Goal: Find specific page/section: Find specific page/section

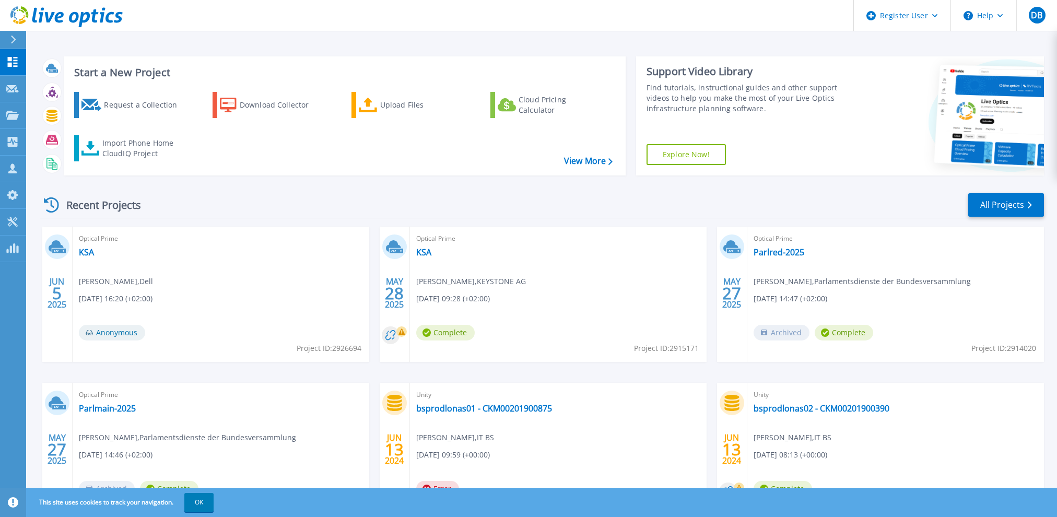
scroll to position [62, 0]
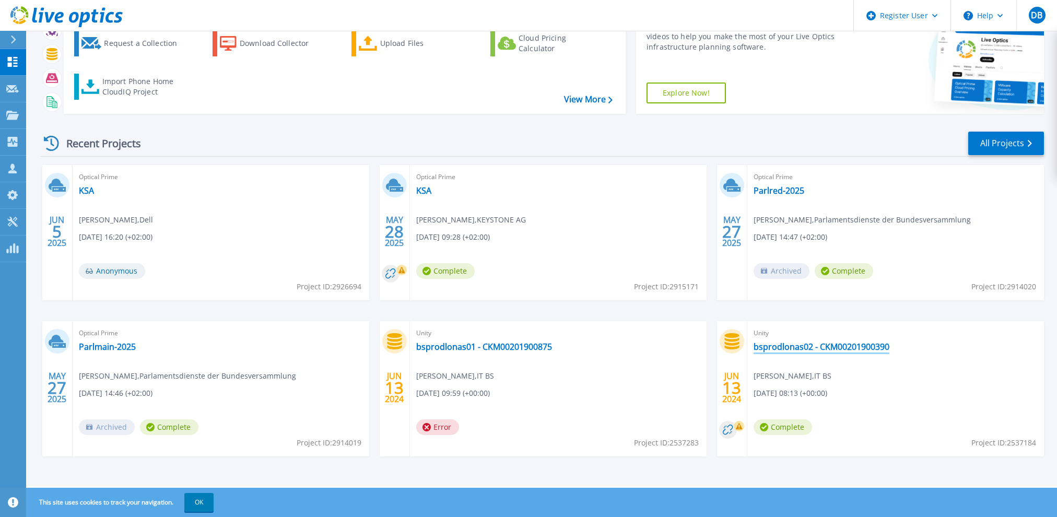
click at [805, 347] on link "bsprodlonas02 - CKM00201900390" at bounding box center [822, 347] width 136 height 10
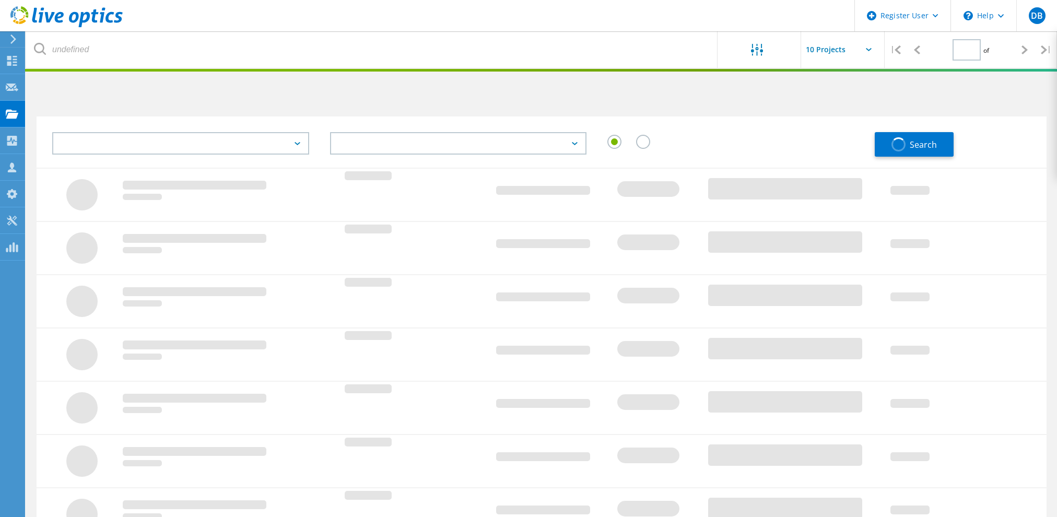
type input "1"
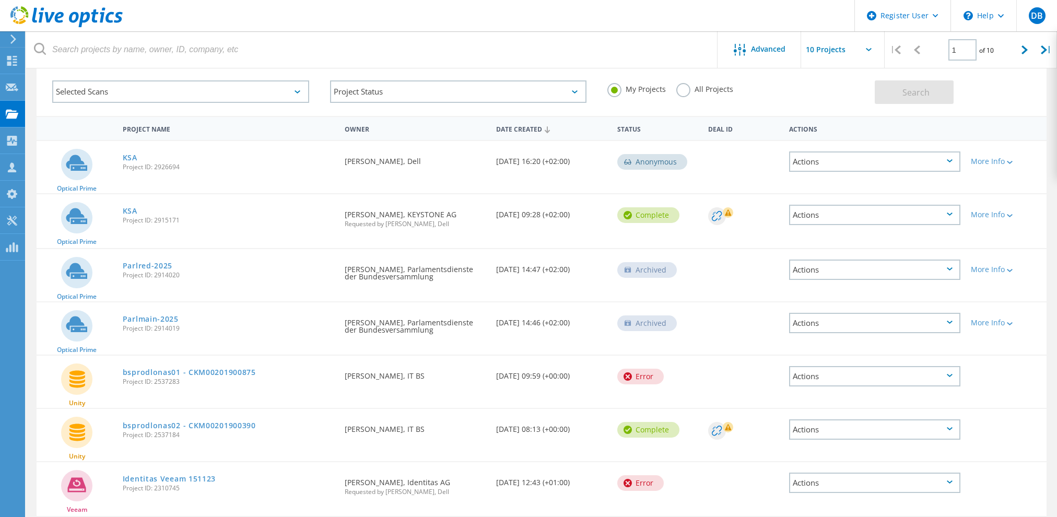
scroll to position [104, 0]
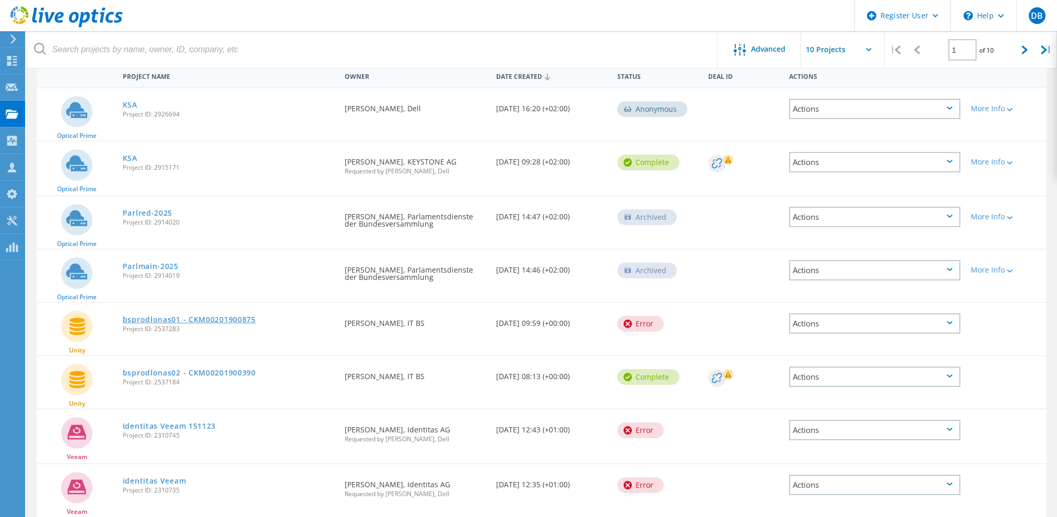
click at [209, 317] on link "bsprodlonas01 - CKM00201900875" at bounding box center [189, 319] width 133 height 7
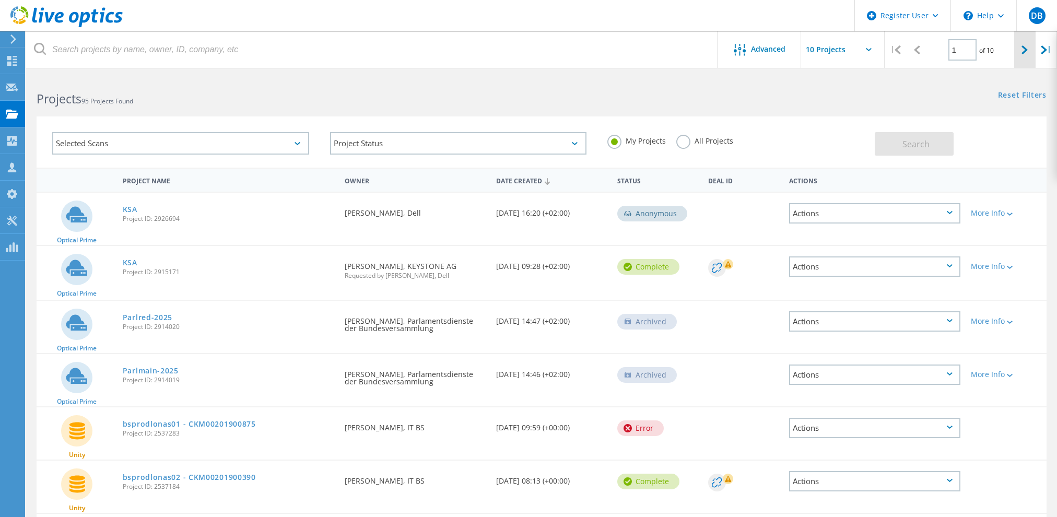
click at [1022, 50] on icon at bounding box center [1025, 49] width 6 height 9
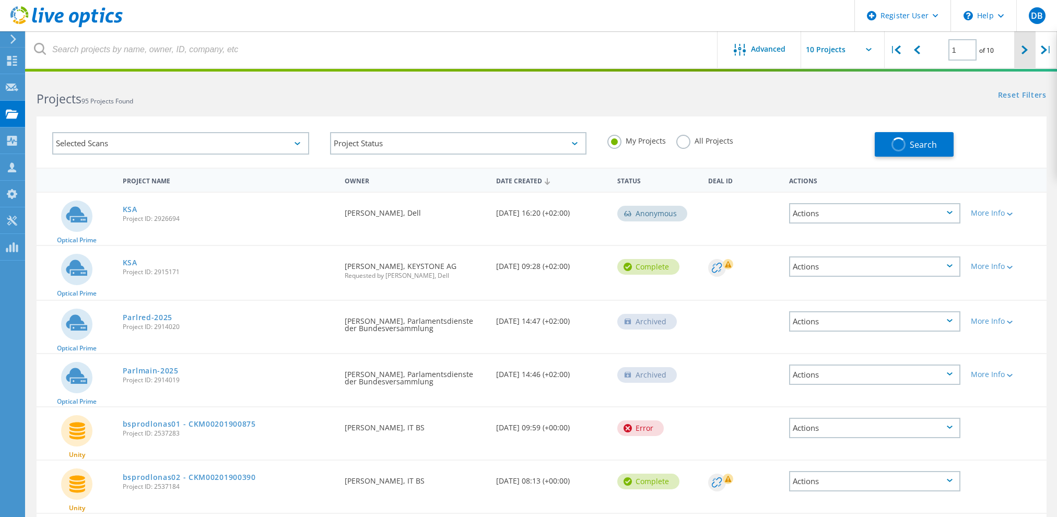
type input "2"
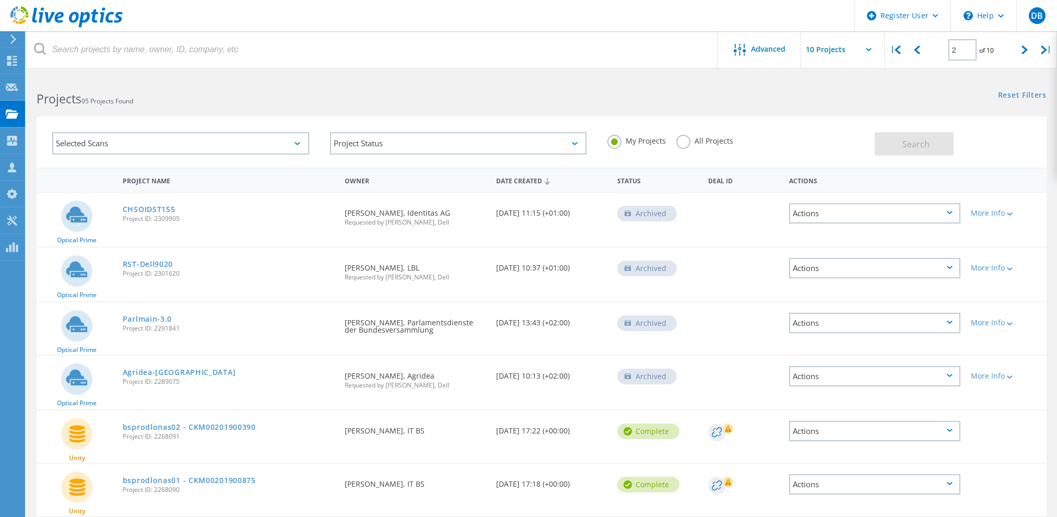
scroll to position [104, 0]
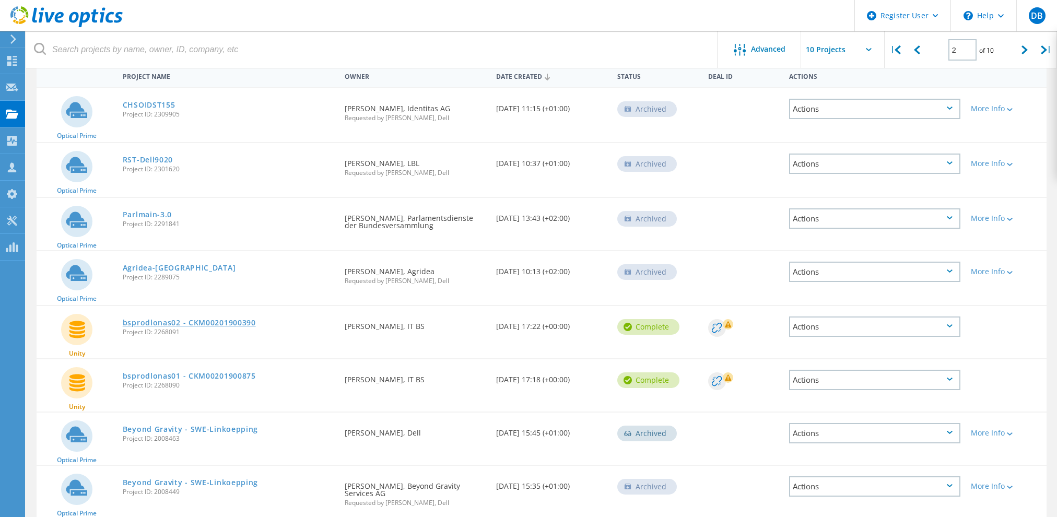
click at [203, 324] on link "bsprodlonas02 - CKM00201900390" at bounding box center [189, 322] width 133 height 7
